Goal: Register for event/course

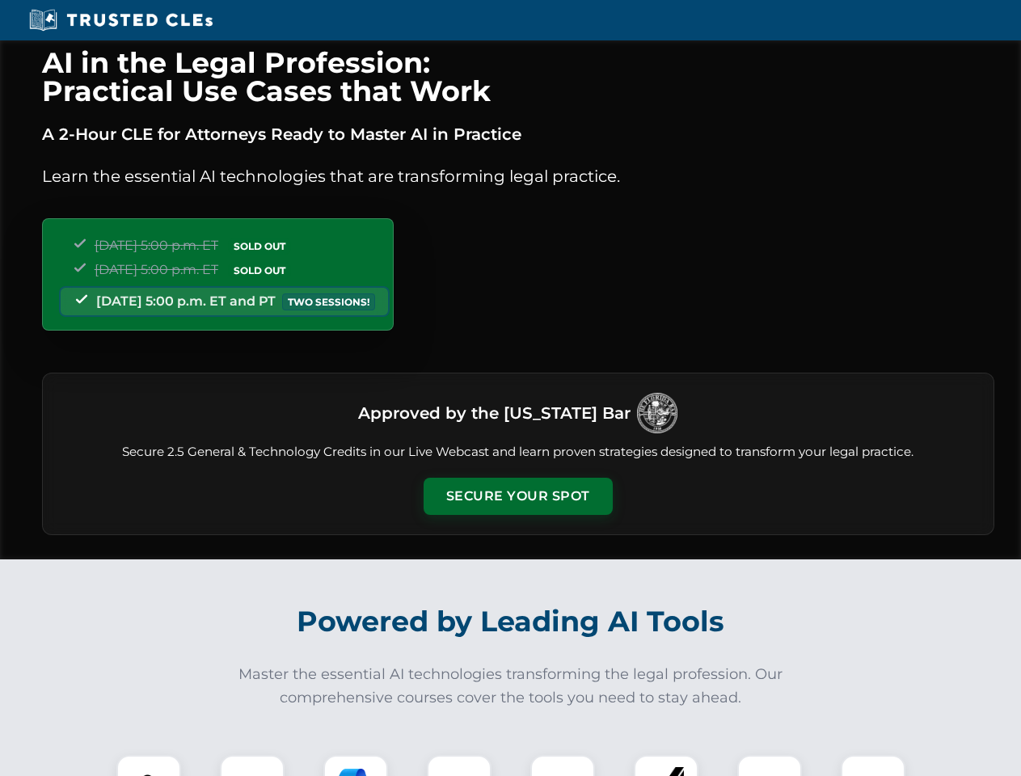
click at [517, 496] on button "Secure Your Spot" at bounding box center [518, 496] width 189 height 37
click at [149, 765] on img at bounding box center [148, 787] width 47 height 47
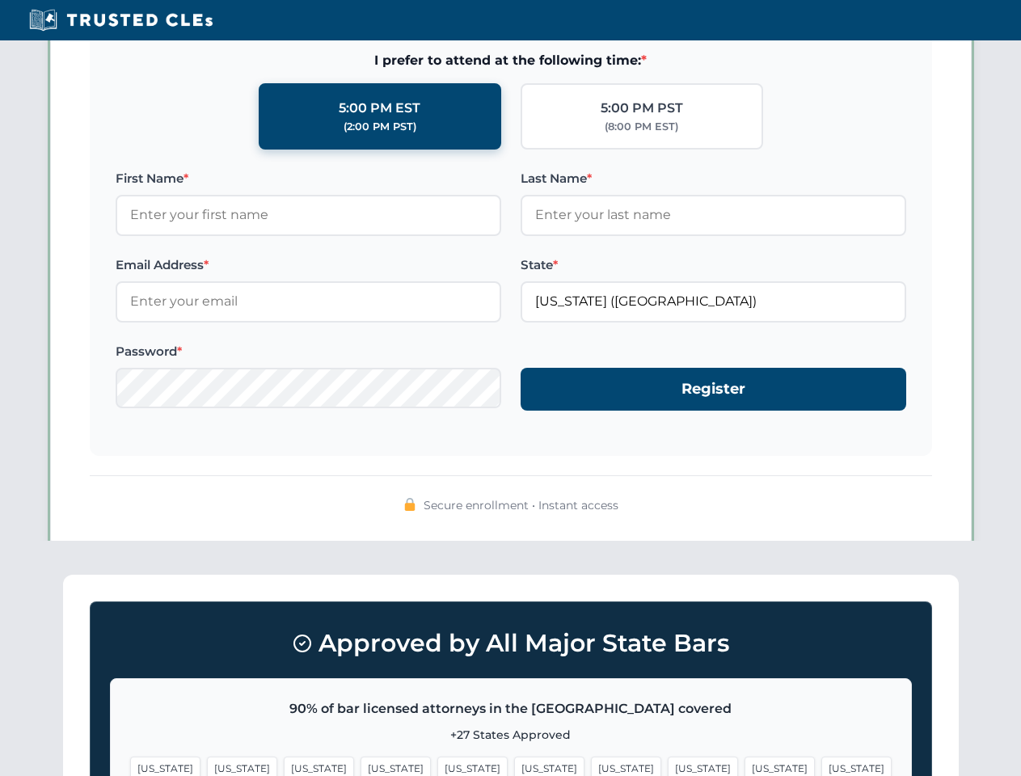
click at [591, 765] on span "[US_STATE]" at bounding box center [626, 768] width 70 height 23
click at [744, 765] on span "[US_STATE]" at bounding box center [779, 768] width 70 height 23
